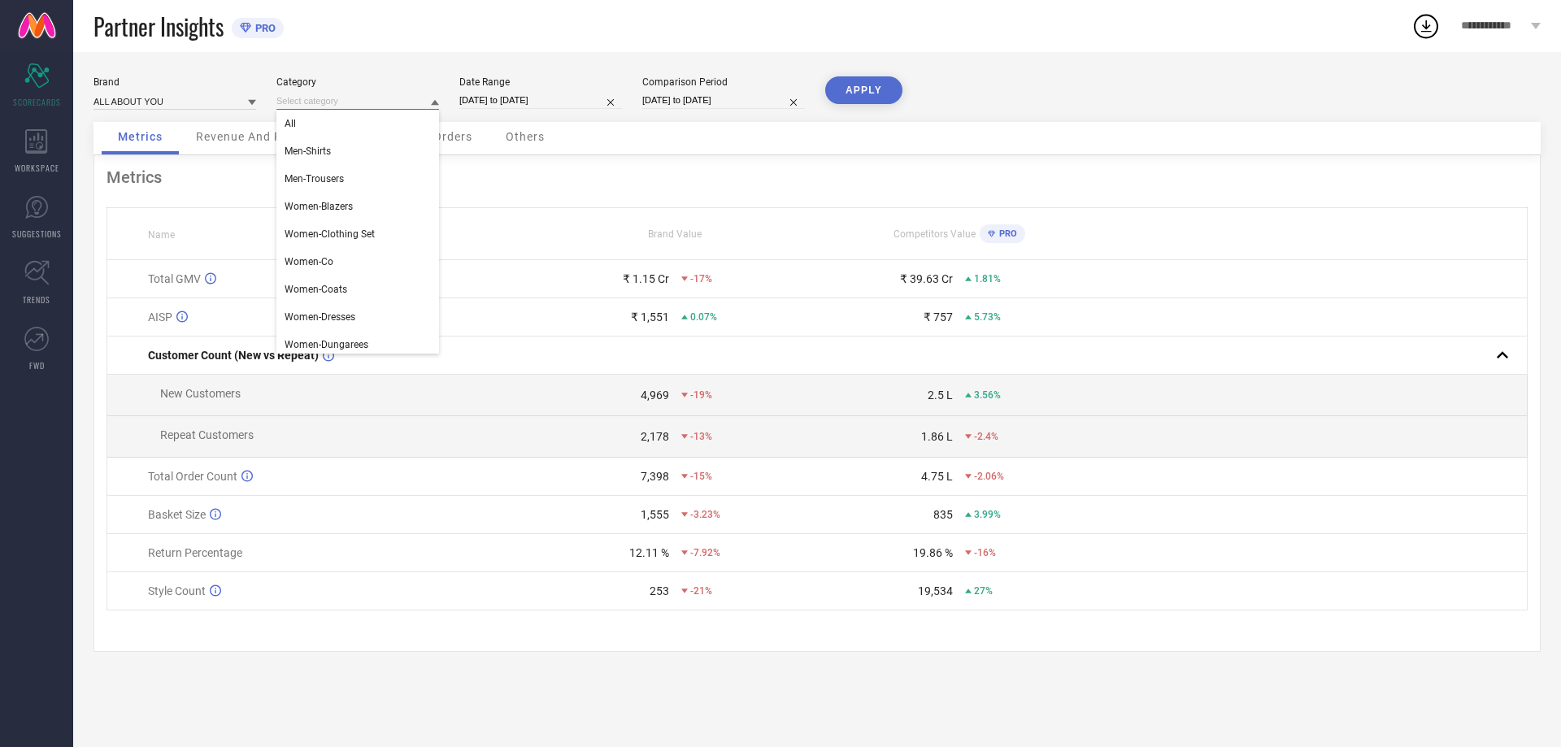
click at [351, 102] on input at bounding box center [357, 101] width 163 height 17
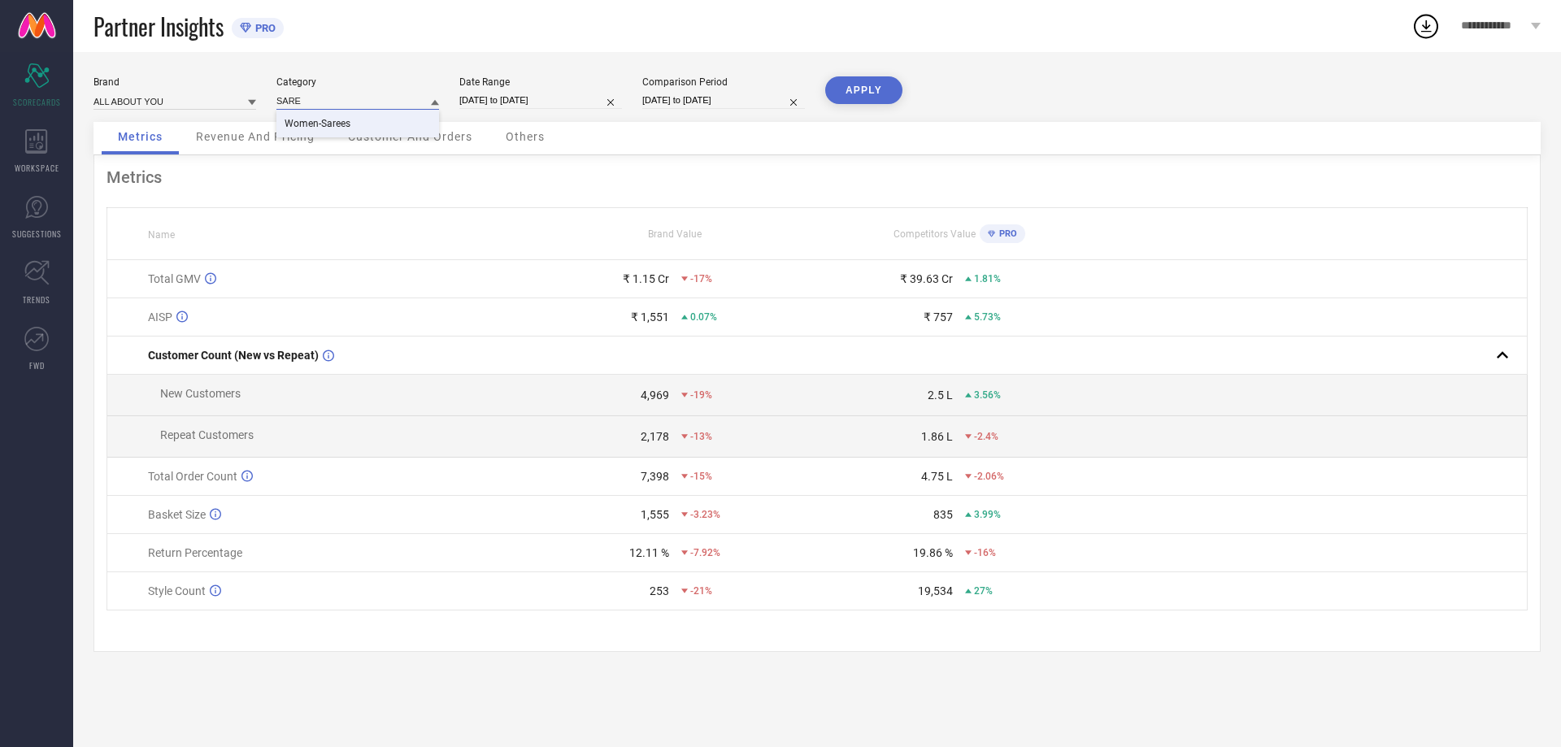
type input "SARE"
click at [335, 124] on span "Women-Sarees" at bounding box center [318, 123] width 66 height 11
click at [887, 92] on button "APPLY" at bounding box center [863, 90] width 77 height 28
click at [276, 157] on div "Metrics Name Brand Value Competitors Value PRO Total GMV ₹ 99.97 L -26% ₹ 35.89…" at bounding box center [817, 403] width 1447 height 497
click at [267, 142] on span "Revenue And Pricing" at bounding box center [255, 136] width 119 height 13
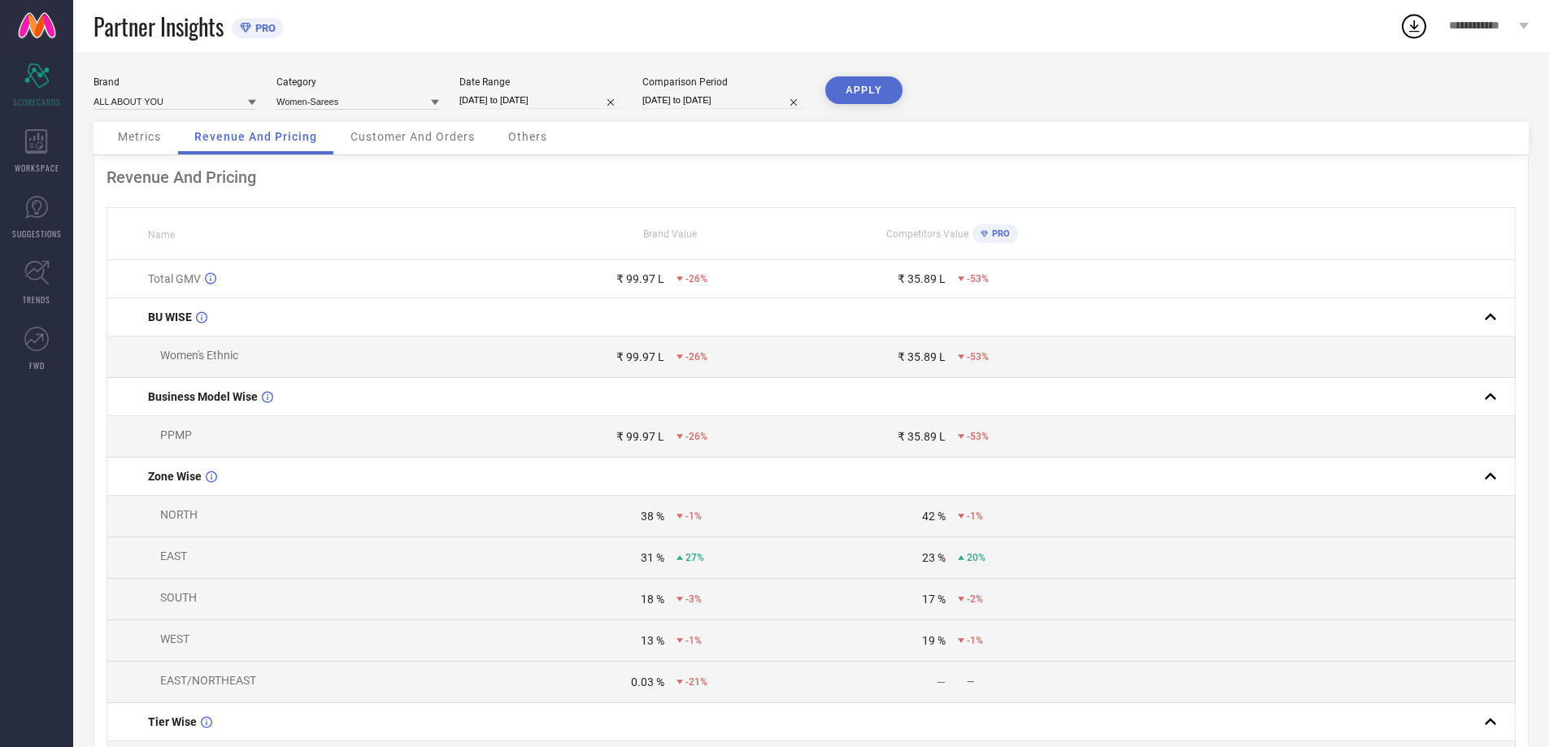
click at [423, 146] on div "Customer And Orders" at bounding box center [412, 138] width 157 height 33
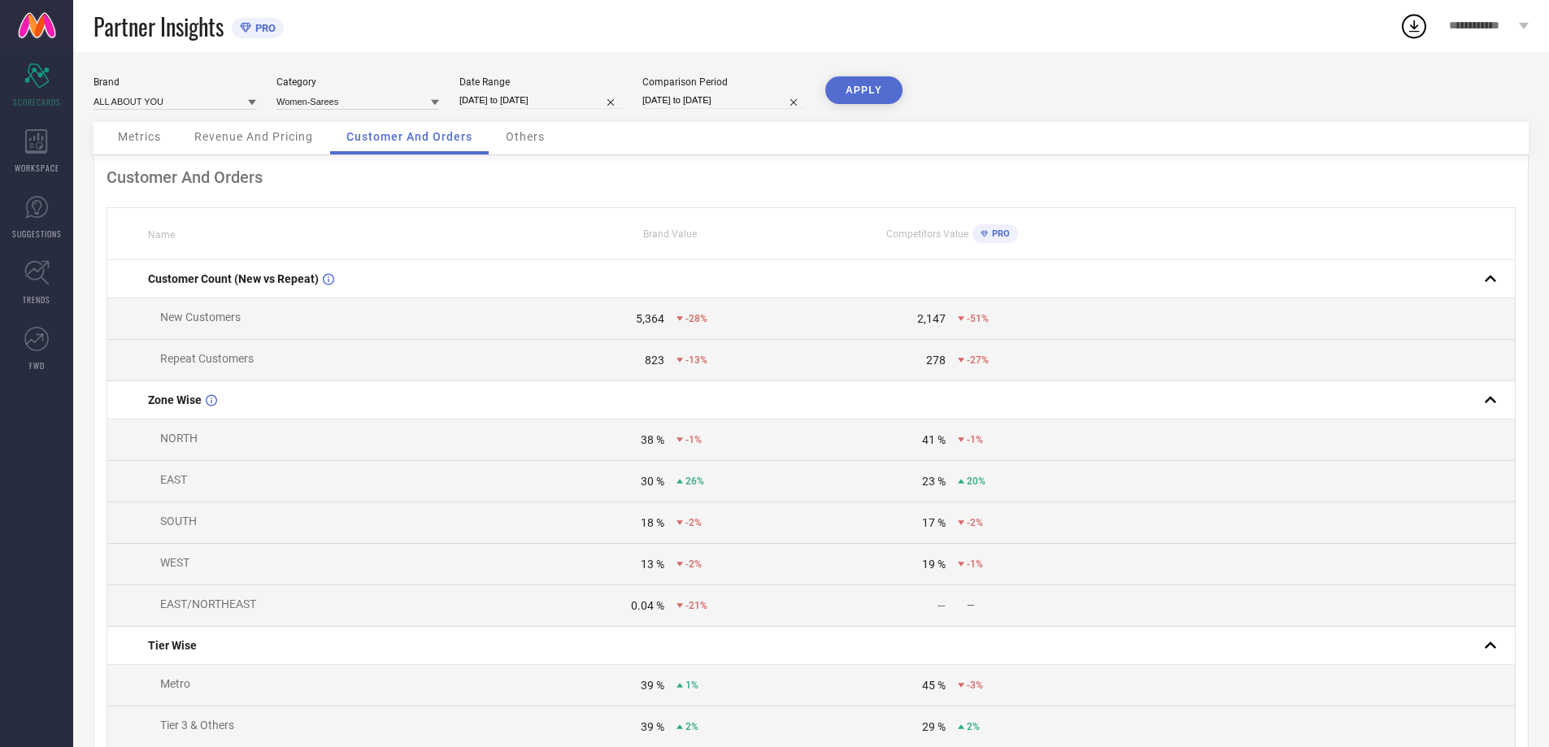
click at [536, 138] on span "Others" at bounding box center [525, 136] width 39 height 13
